Goal: Check status

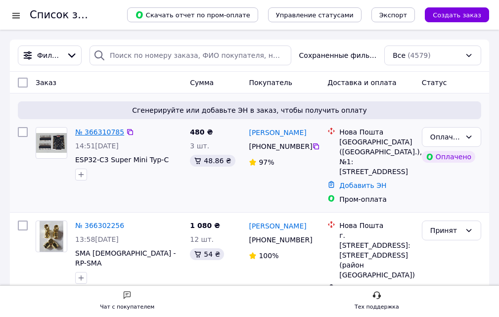
click at [93, 133] on link "№ 366310785" at bounding box center [99, 132] width 49 height 8
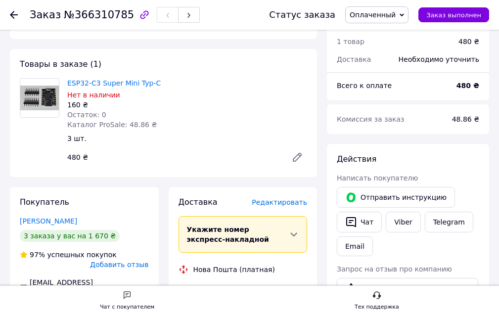
scroll to position [148, 0]
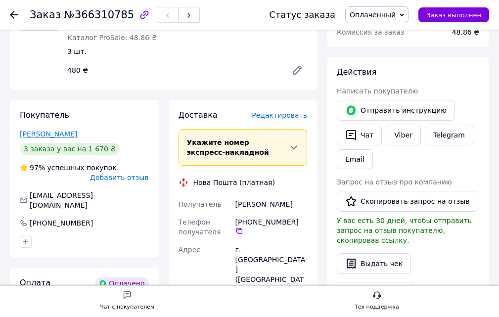
click at [50, 133] on link "[PERSON_NAME]" at bounding box center [48, 134] width 57 height 8
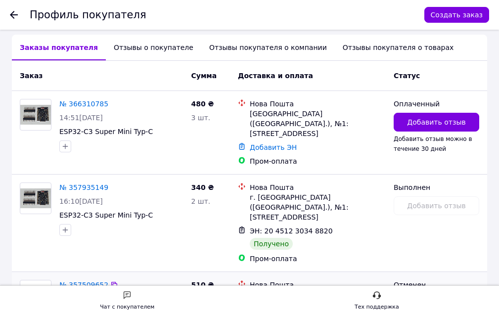
scroll to position [200, 0]
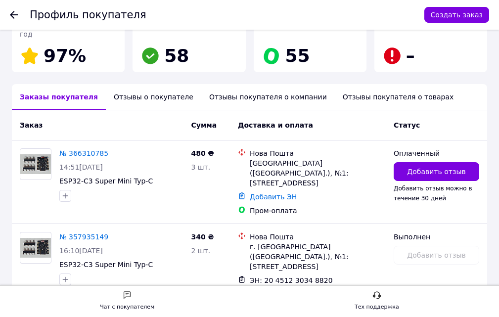
click at [16, 13] on icon at bounding box center [14, 15] width 8 height 8
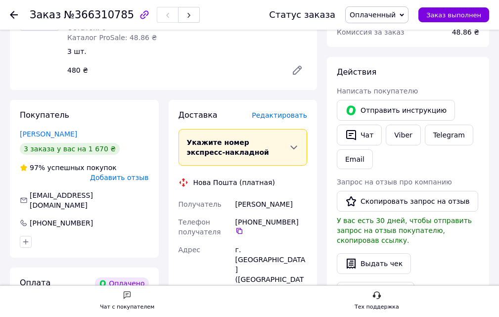
scroll to position [99, 0]
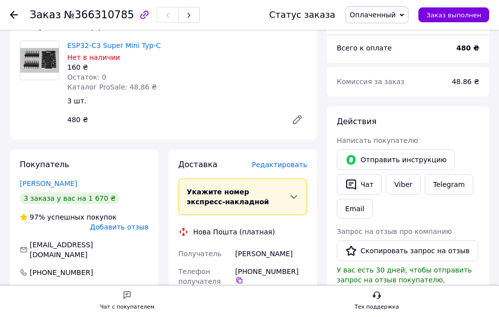
click at [7, 13] on div "Заказ №366310785 Статус заказа Оплаченный Принят Выполнен Отменен Отправлен Зак…" at bounding box center [249, 15] width 499 height 30
click at [10, 15] on use at bounding box center [14, 15] width 8 height 8
